Goal: Information Seeking & Learning: Learn about a topic

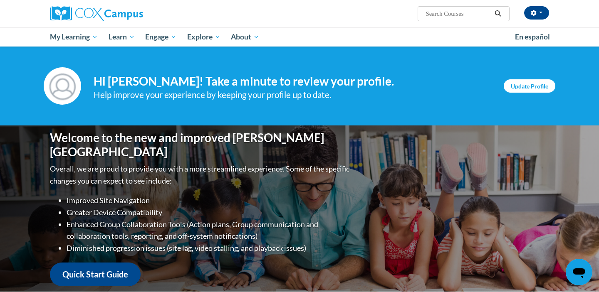
click at [533, 88] on link "Update Profile" at bounding box center [529, 85] width 52 height 13
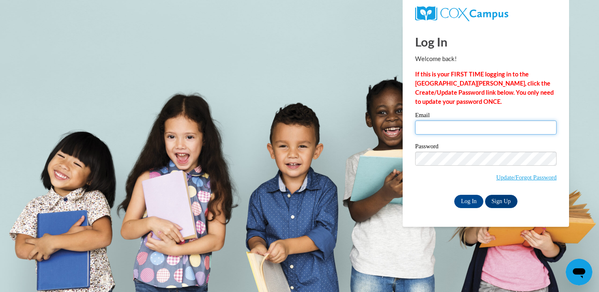
type input "[EMAIL_ADDRESS][DOMAIN_NAME]"
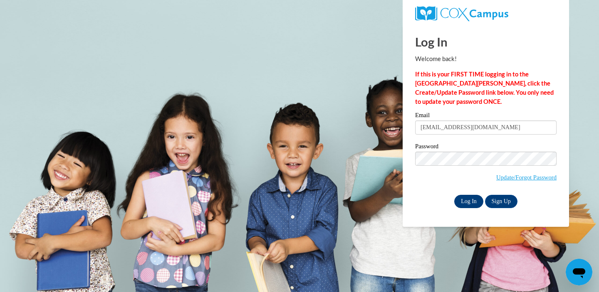
click at [466, 198] on input "Log In" at bounding box center [468, 201] width 29 height 13
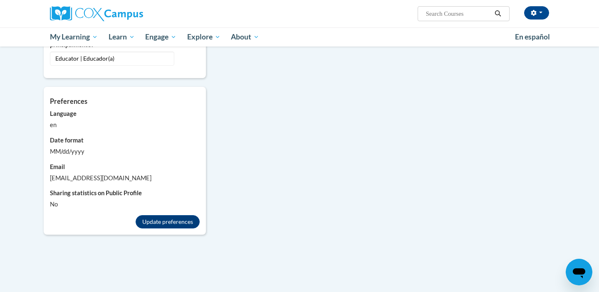
scroll to position [708, 0]
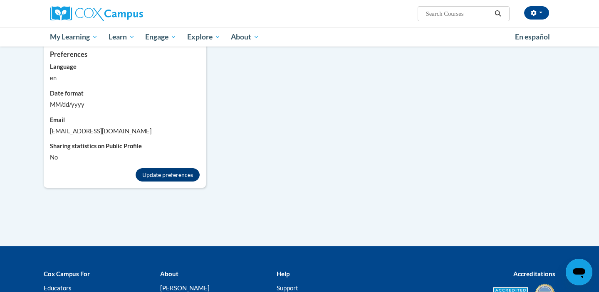
click at [161, 168] on button "Update preferences" at bounding box center [167, 174] width 64 height 13
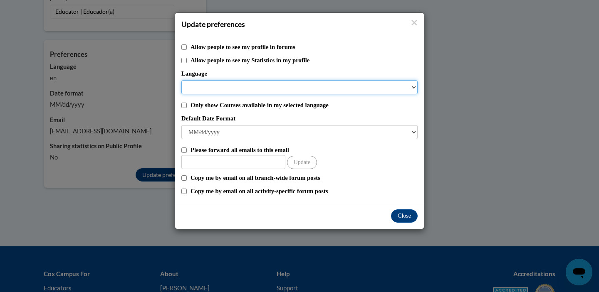
click at [298, 91] on select "Language" at bounding box center [299, 87] width 236 height 14
click at [297, 85] on select "Language" at bounding box center [299, 87] width 236 height 14
click at [296, 93] on select "Language" at bounding box center [299, 87] width 236 height 14
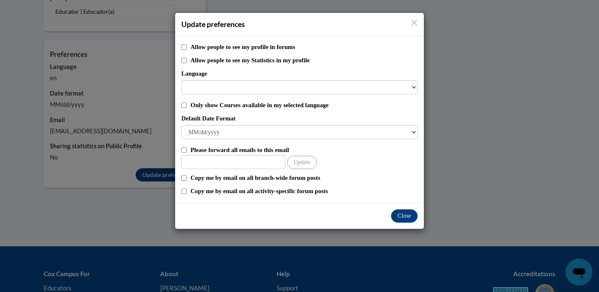
click at [221, 64] on label "Allow people to see my Statistics in my profile" at bounding box center [303, 60] width 227 height 9
click at [187, 63] on input "Allow people to see my Statistics in my profile" at bounding box center [183, 60] width 5 height 5
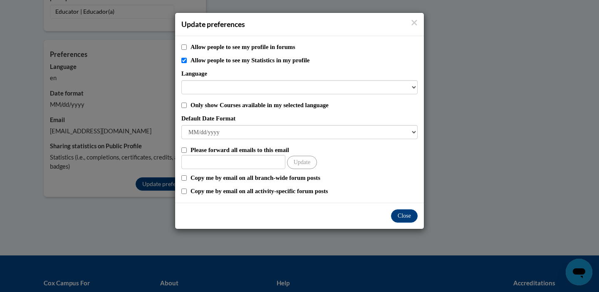
click at [221, 64] on label "Allow people to see my Statistics in my profile" at bounding box center [303, 60] width 227 height 9
click at [187, 63] on input "Allow people to see my Statistics in my profile" at bounding box center [183, 60] width 5 height 5
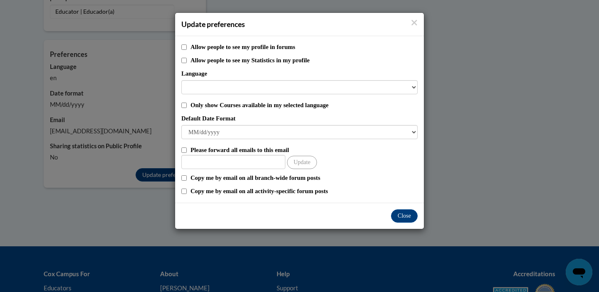
click at [221, 64] on label "Allow people to see my Statistics in my profile" at bounding box center [303, 60] width 227 height 9
click at [187, 63] on input "Allow people to see my Statistics in my profile" at bounding box center [183, 60] width 5 height 5
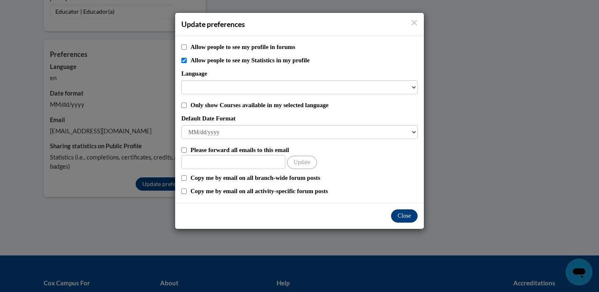
click at [221, 64] on label "Allow people to see my Statistics in my profile" at bounding box center [303, 60] width 227 height 9
click at [187, 63] on input "Allow people to see my Statistics in my profile" at bounding box center [183, 60] width 5 height 5
checkbox input "false"
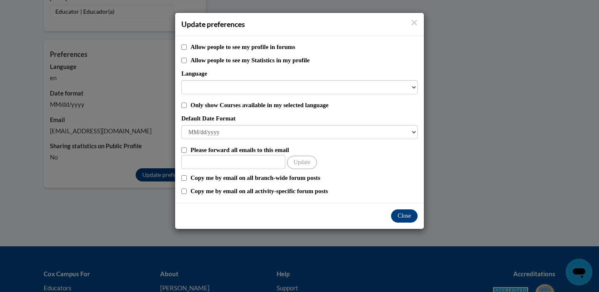
click at [228, 96] on div "Allow people to see my profile in forums Allow people to see my Statistics in m…" at bounding box center [299, 119] width 249 height 167
click at [412, 29] on h4 "Update preferences" at bounding box center [299, 24] width 236 height 10
click at [412, 25] on icon "Close" at bounding box center [413, 22] width 5 height 5
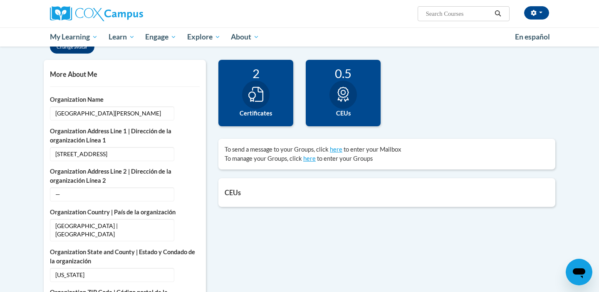
scroll to position [181, 0]
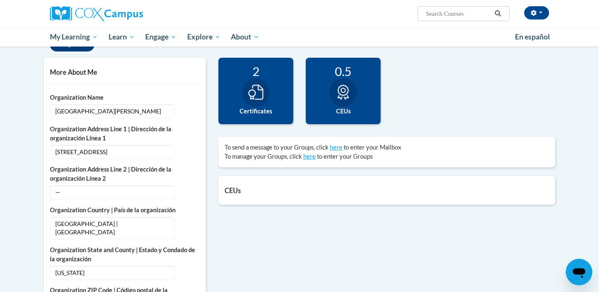
click at [272, 83] on div "2 Certificates" at bounding box center [255, 91] width 75 height 67
click at [261, 107] on label "Certificates" at bounding box center [255, 111] width 62 height 9
click at [338, 175] on div "17 Completions 2 Certificates 0.5 CEUs 0 Badges" at bounding box center [386, 117] width 337 height 118
click at [311, 157] on link "here" at bounding box center [309, 156] width 12 height 7
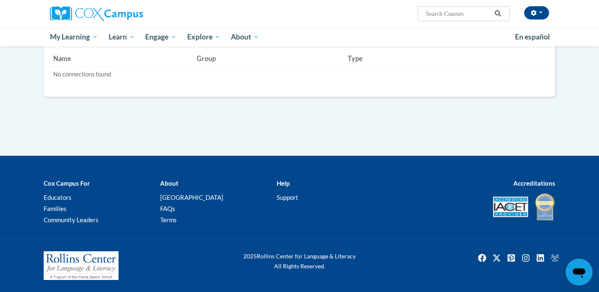
scroll to position [123, 0]
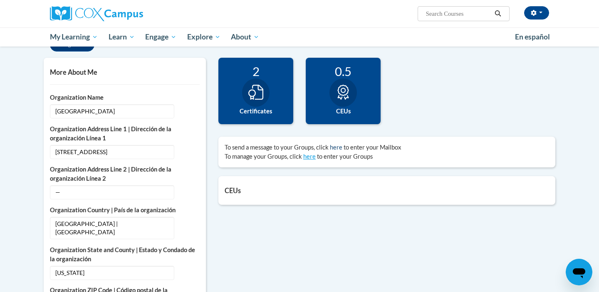
click at [339, 148] on link "here" at bounding box center [336, 147] width 12 height 7
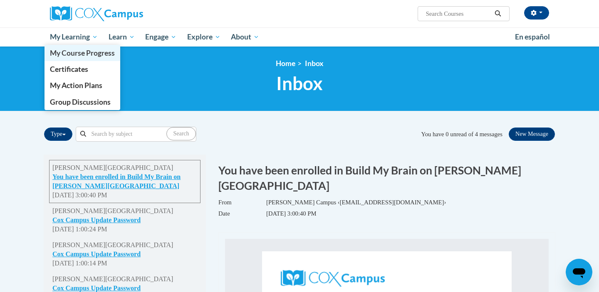
click at [89, 53] on span "My Course Progress" at bounding box center [82, 53] width 65 height 9
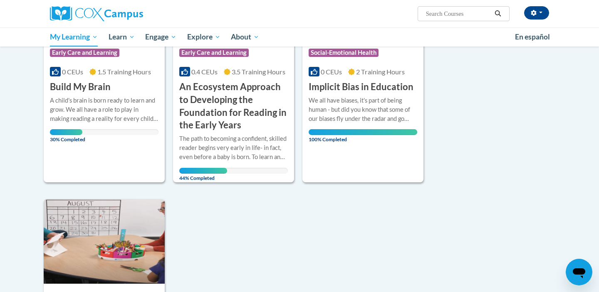
scroll to position [141, 0]
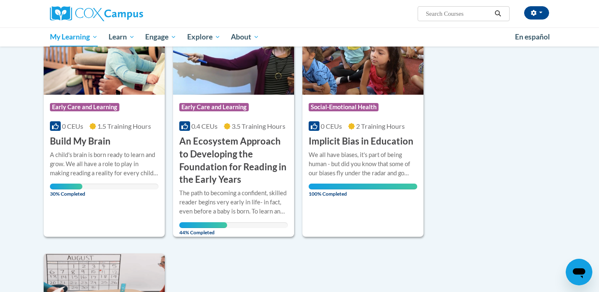
click at [230, 152] on h3 "An Ecosystem Approach to Developing the Foundation for Reading in the Early Yea…" at bounding box center [233, 160] width 108 height 51
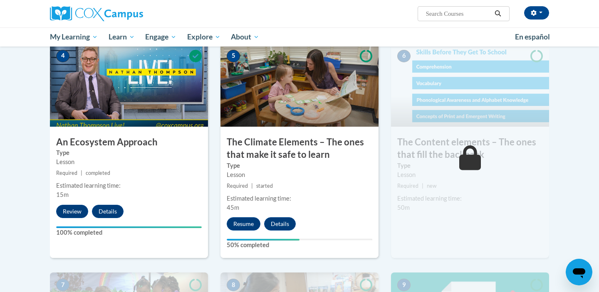
scroll to position [438, 0]
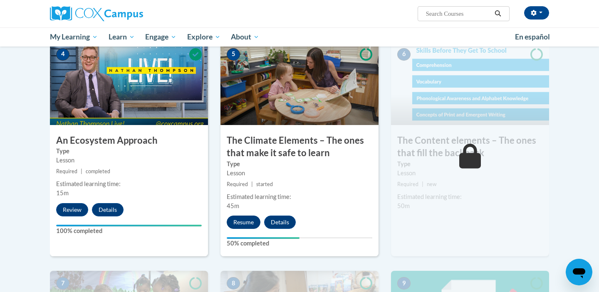
click at [247, 217] on button "Resume" at bounding box center [244, 222] width 34 height 13
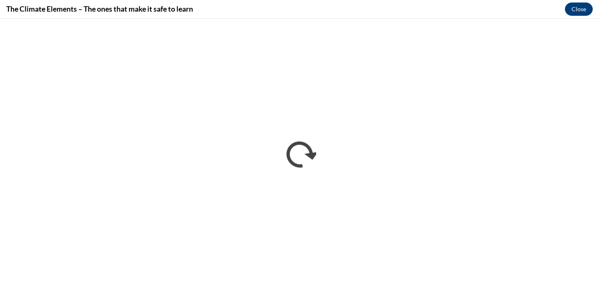
scroll to position [0, 0]
